Goal: Find specific page/section: Find specific page/section

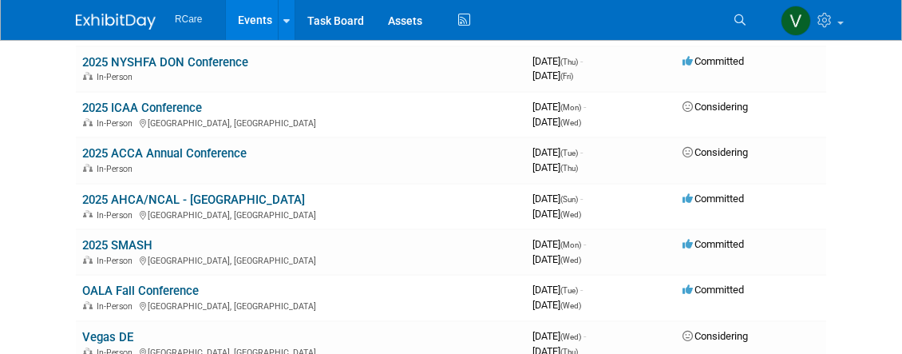
scroll to position [240, 0]
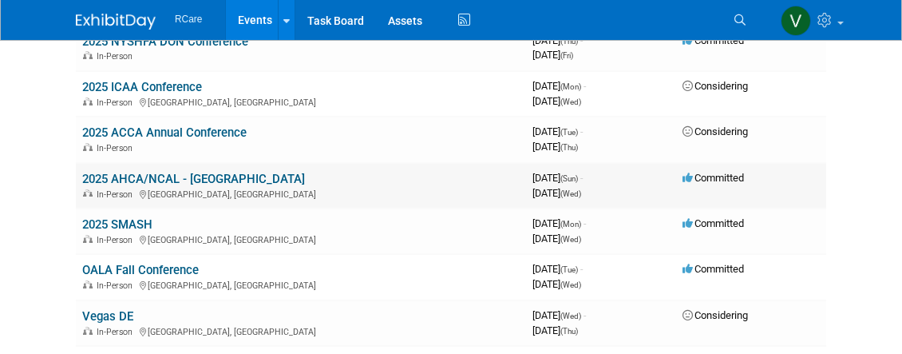
click at [207, 176] on link "2025 AHCA/NCAL - [GEOGRAPHIC_DATA]" at bounding box center [193, 179] width 223 height 14
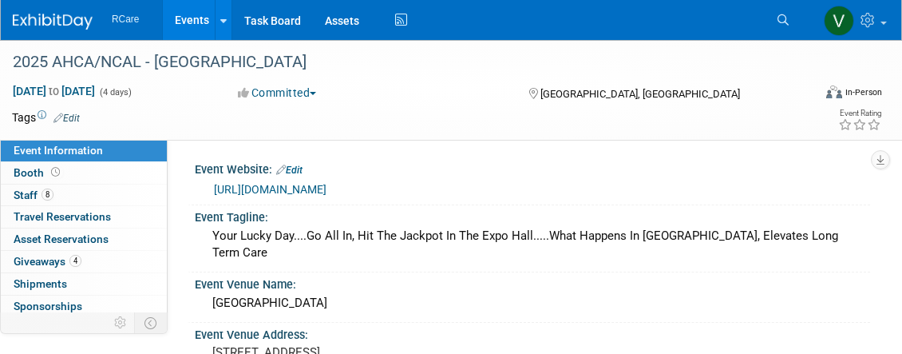
select select "8"
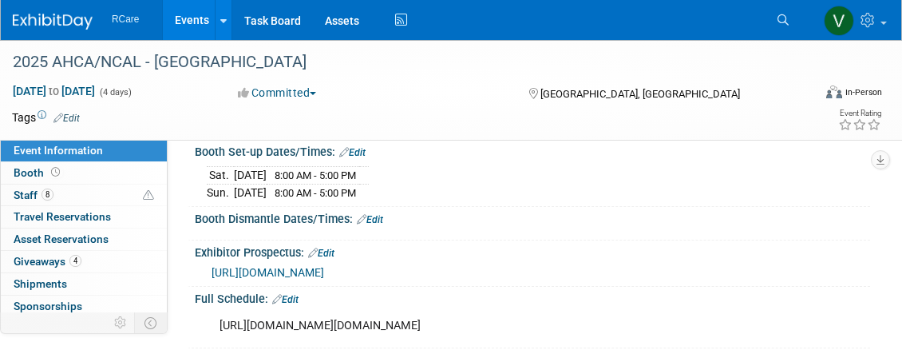
scroll to position [559, 0]
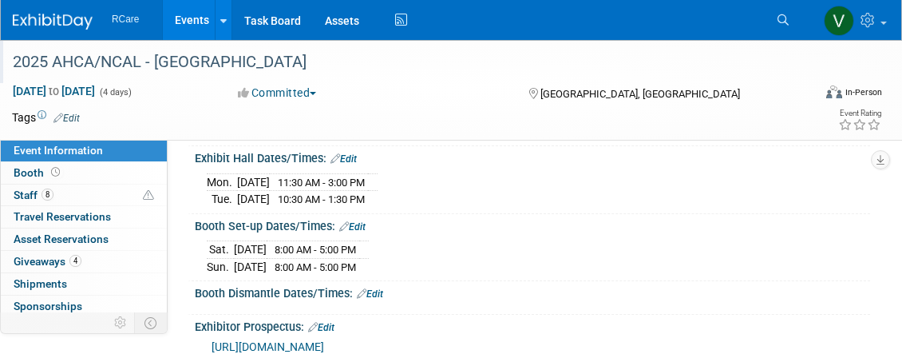
click at [688, 73] on div "2025 AHCA/NCAL - [GEOGRAPHIC_DATA]" at bounding box center [402, 62] width 790 height 29
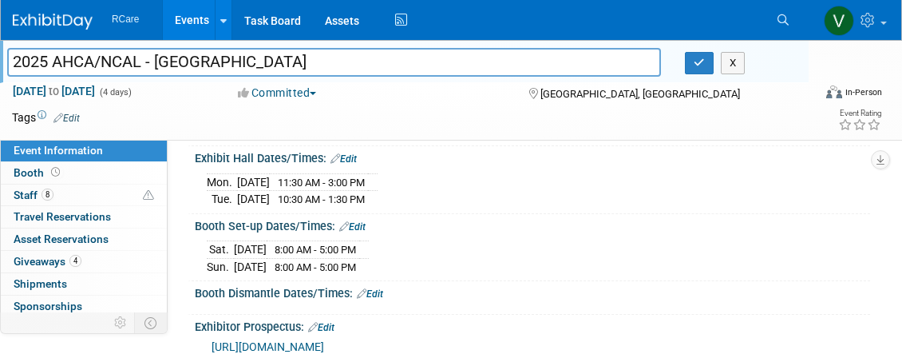
click at [592, 126] on div "Tags Edit" at bounding box center [367, 118] width 711 height 22
click at [478, 112] on td at bounding box center [402, 117] width 644 height 16
